Goal: Find specific page/section: Find specific page/section

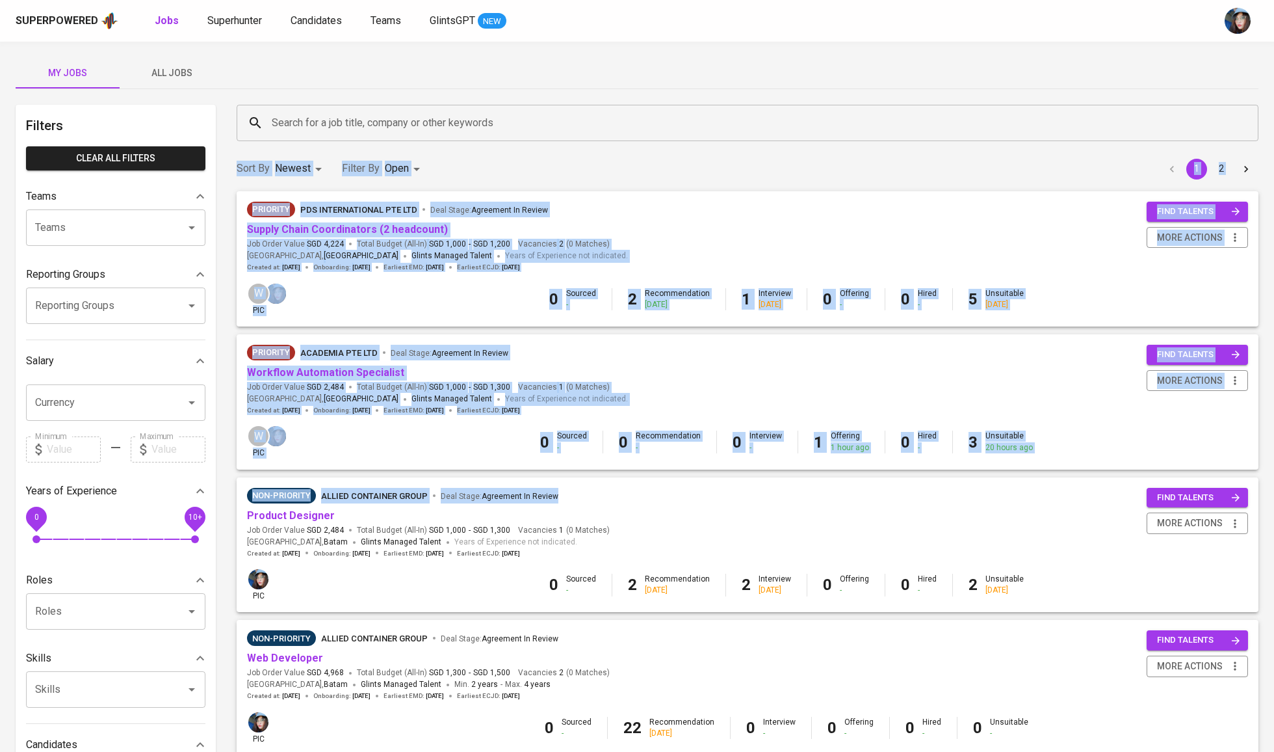
drag, startPoint x: 677, startPoint y: 502, endPoint x: 607, endPoint y: 107, distance: 401.0
click at [607, 107] on div "Search for a job title, company or other keywords" at bounding box center [748, 123] width 1022 height 36
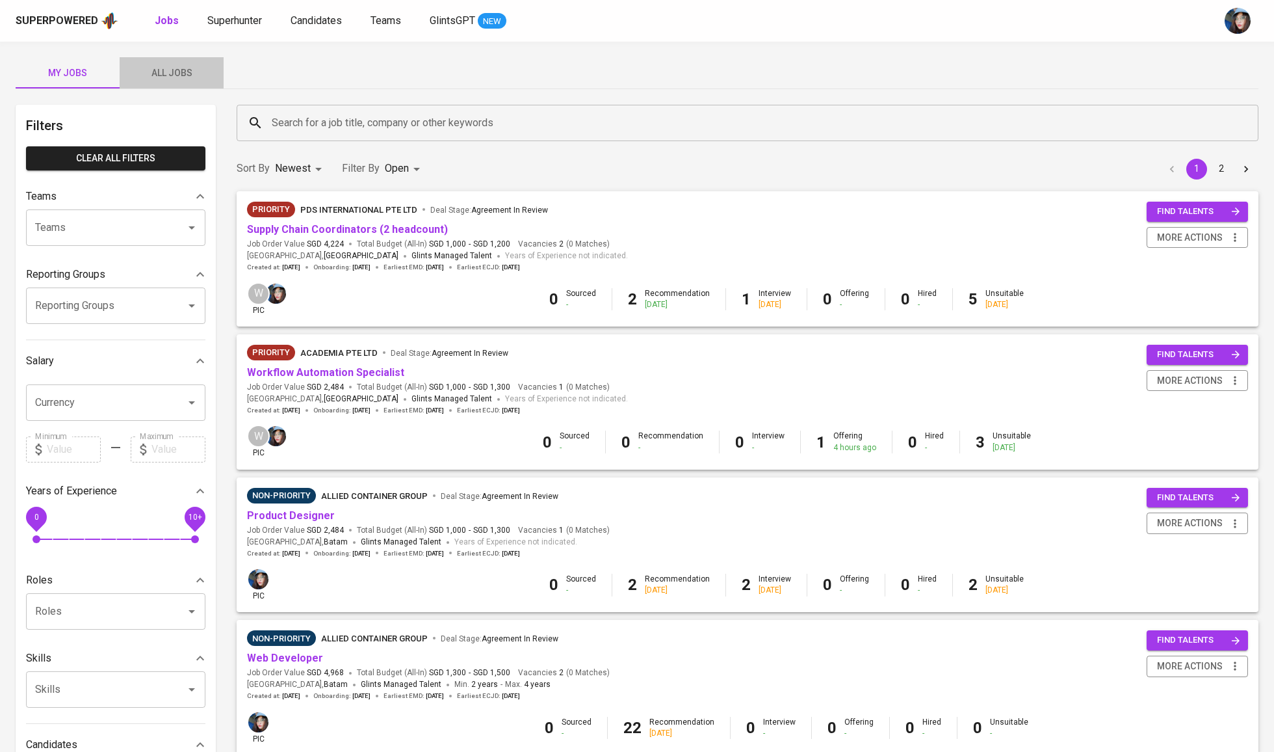
click at [185, 77] on span "All Jobs" at bounding box center [171, 73] width 88 height 16
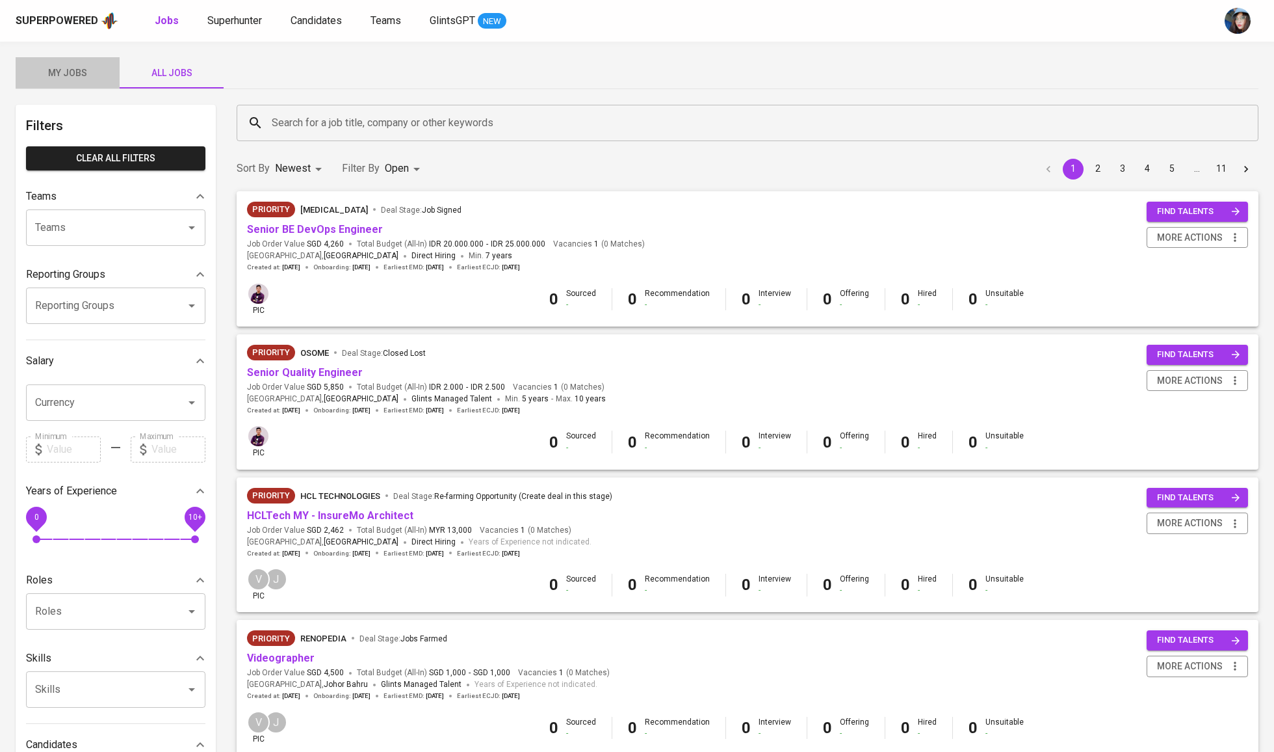
click at [69, 77] on span "My Jobs" at bounding box center [67, 73] width 88 height 16
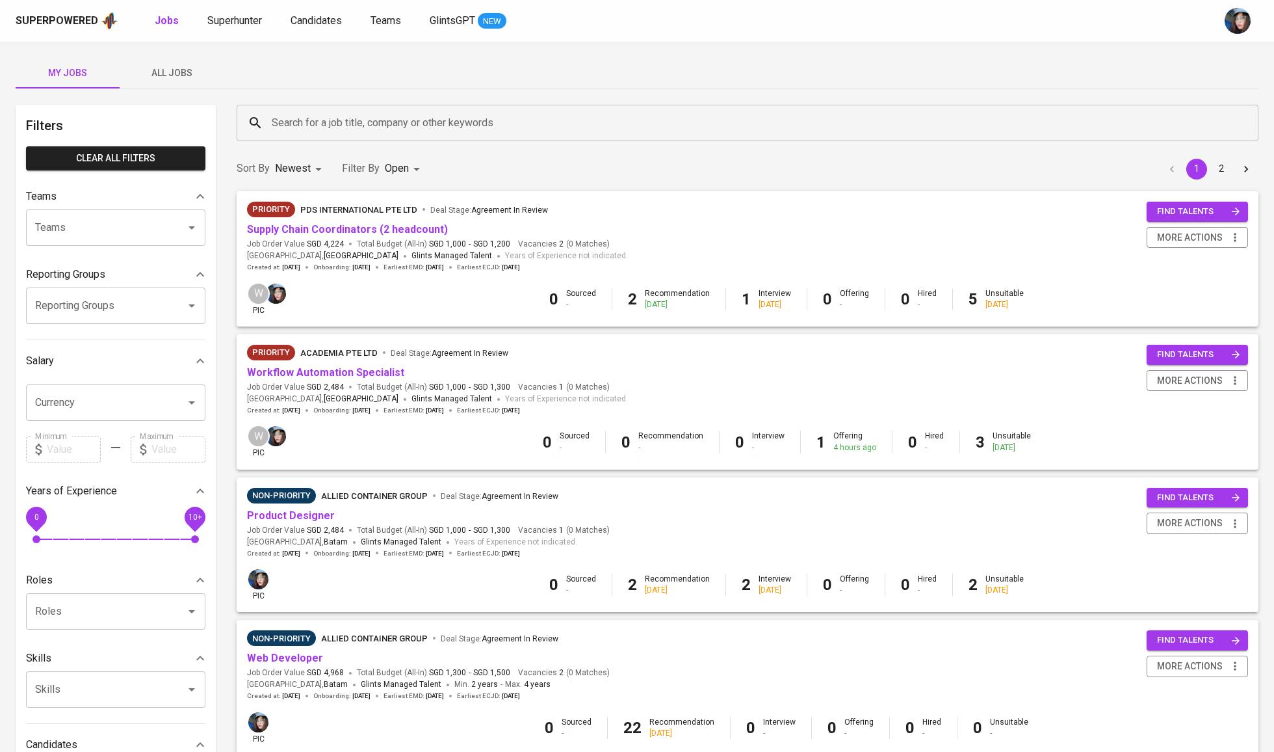
click at [179, 85] on button "All Jobs" at bounding box center [172, 72] width 104 height 31
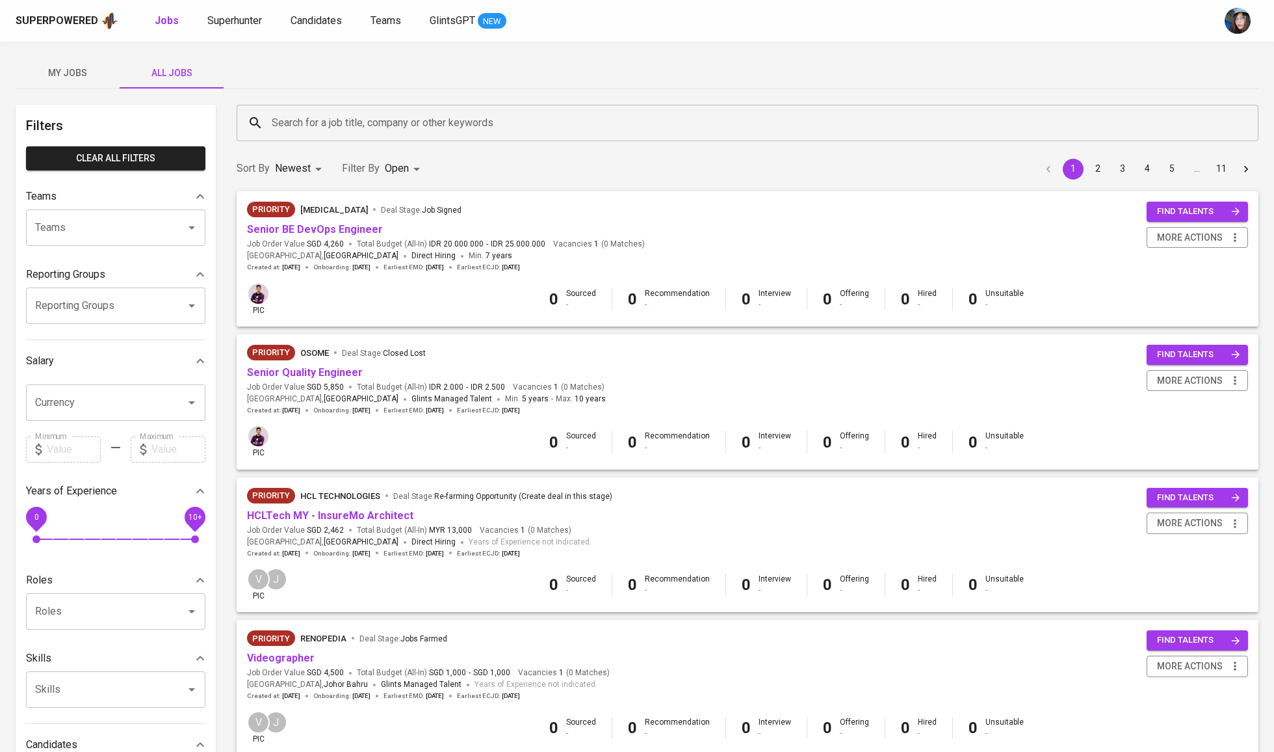
click at [166, 237] on div at bounding box center [183, 227] width 34 height 18
click at [146, 269] on li "Pod Medwi" at bounding box center [115, 269] width 179 height 23
type input "medwi"
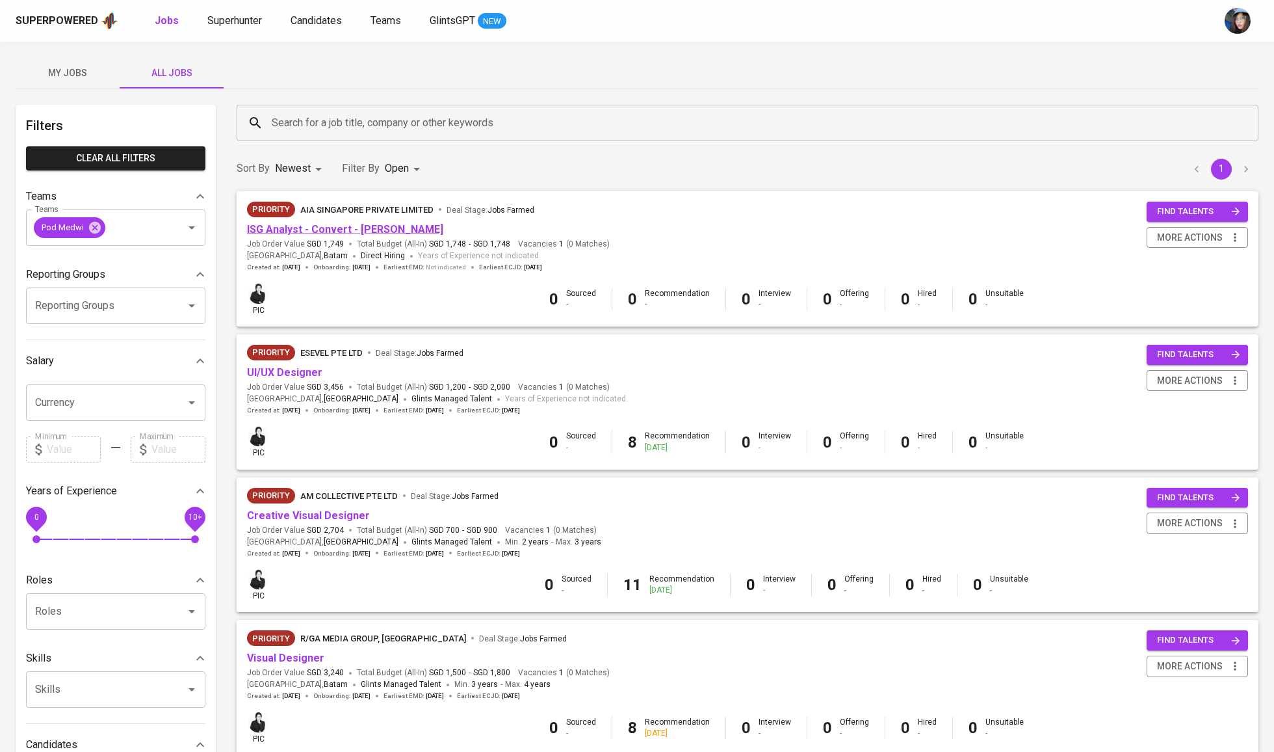
click at [377, 229] on link "ISG Analyst - Convert - [PERSON_NAME]" at bounding box center [345, 229] width 196 height 12
